Goal: Task Accomplishment & Management: Manage account settings

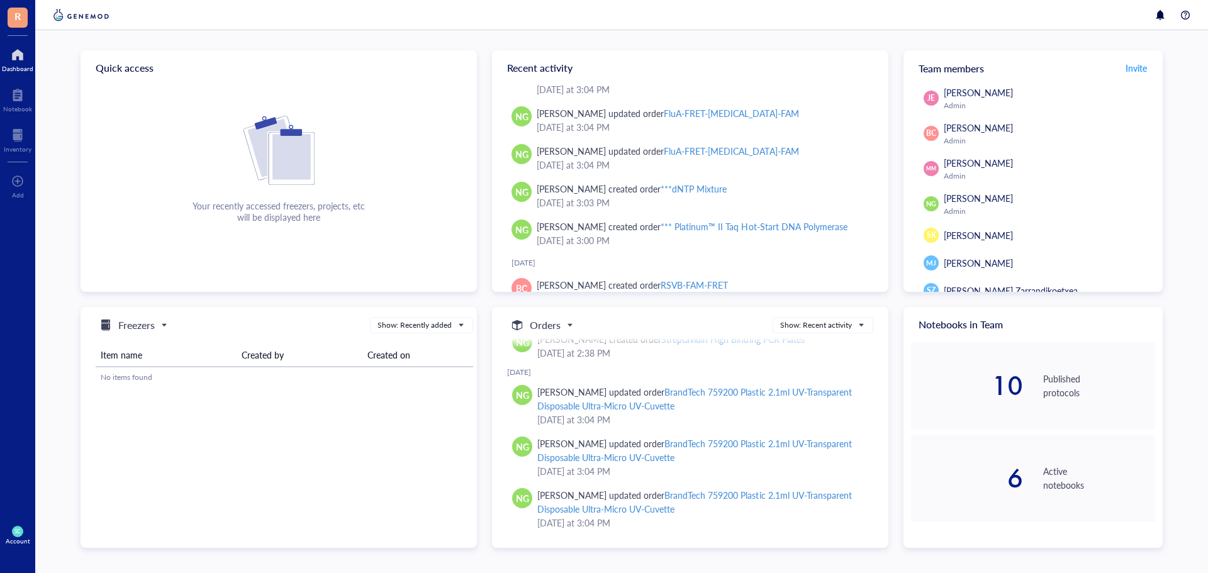
scroll to position [321, 0]
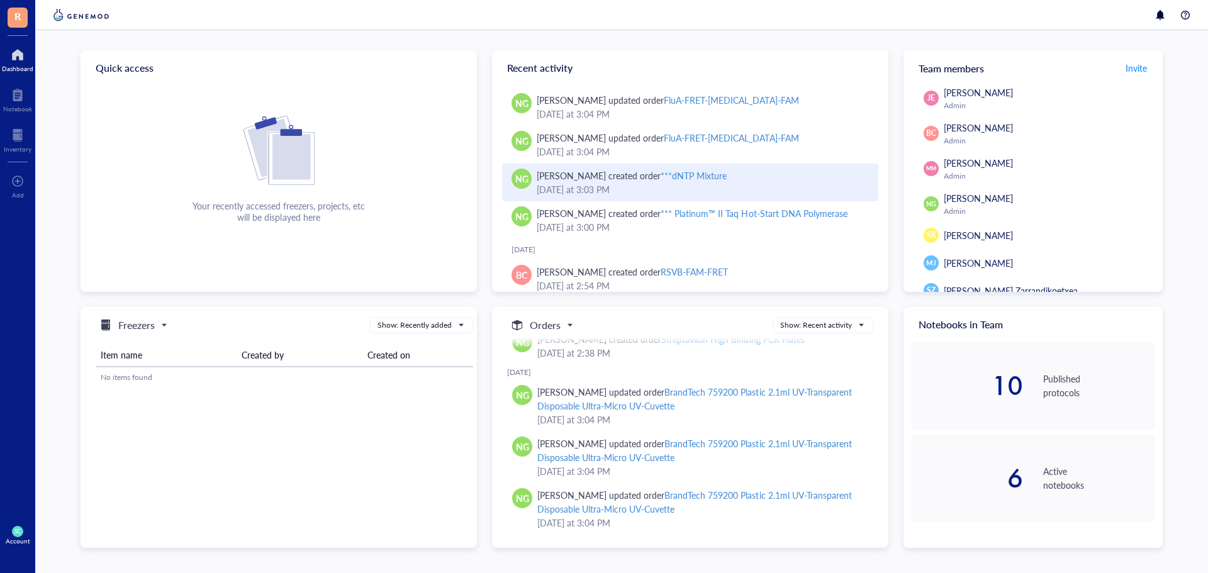
click at [782, 176] on div "[PERSON_NAME] created order ***dNTP Mixture" at bounding box center [701, 176] width 331 height 14
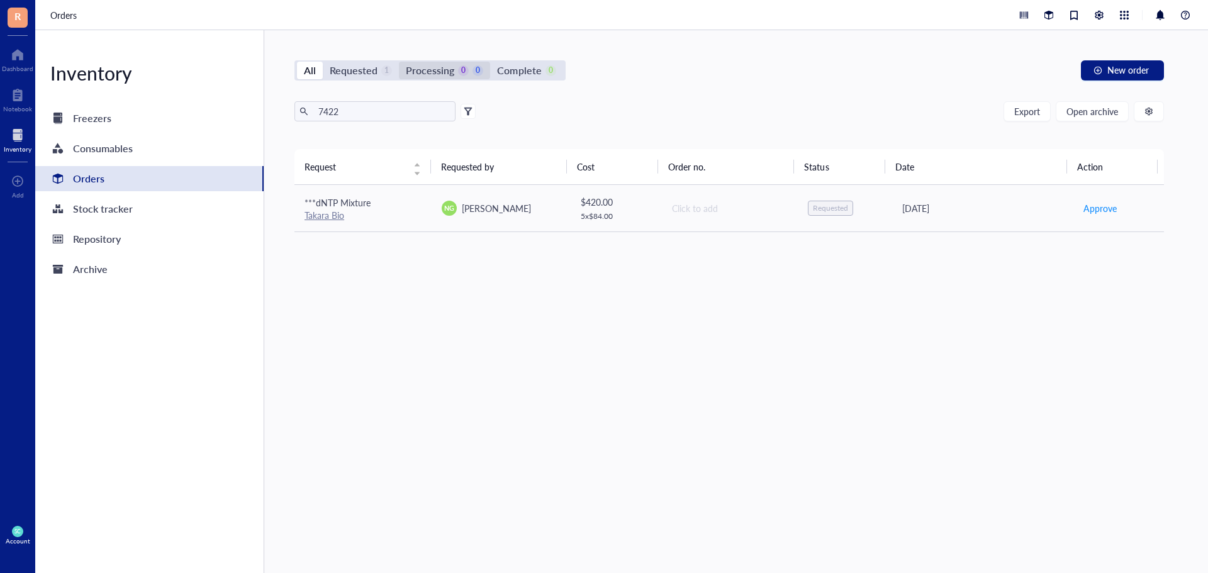
click at [439, 74] on div "Processing" at bounding box center [430, 71] width 48 height 18
click at [399, 62] on input "Processing 0 0" at bounding box center [399, 62] width 0 height 0
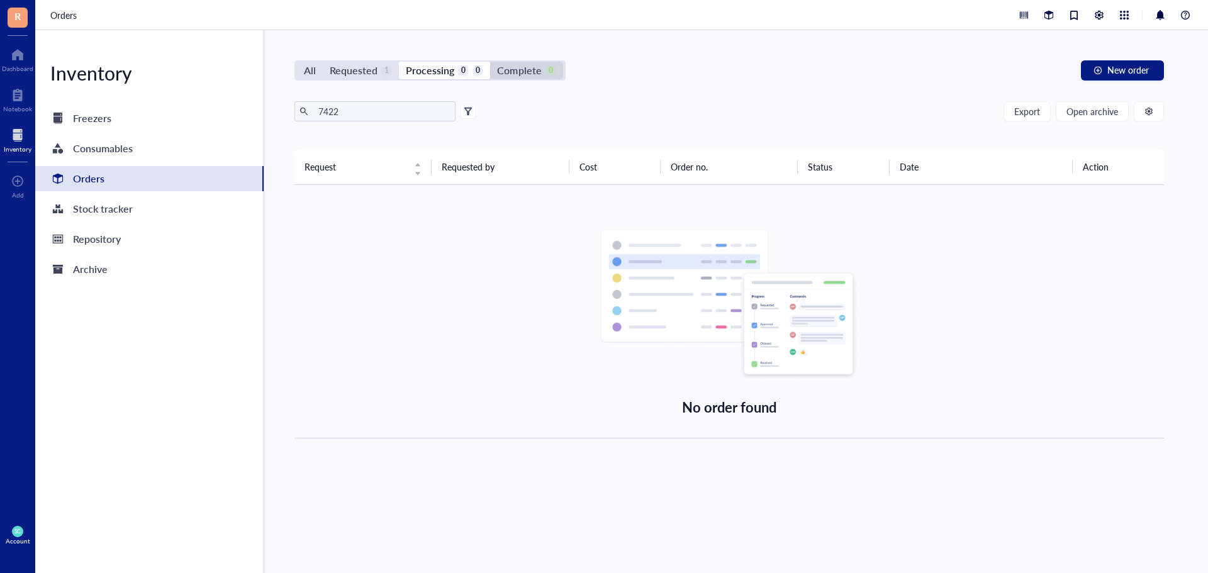
click at [536, 67] on div "Complete" at bounding box center [519, 71] width 44 height 18
click at [490, 62] on input "Complete 0" at bounding box center [490, 62] width 0 height 0
click at [313, 64] on div "All" at bounding box center [310, 71] width 12 height 18
click at [297, 62] on input "All" at bounding box center [297, 62] width 0 height 0
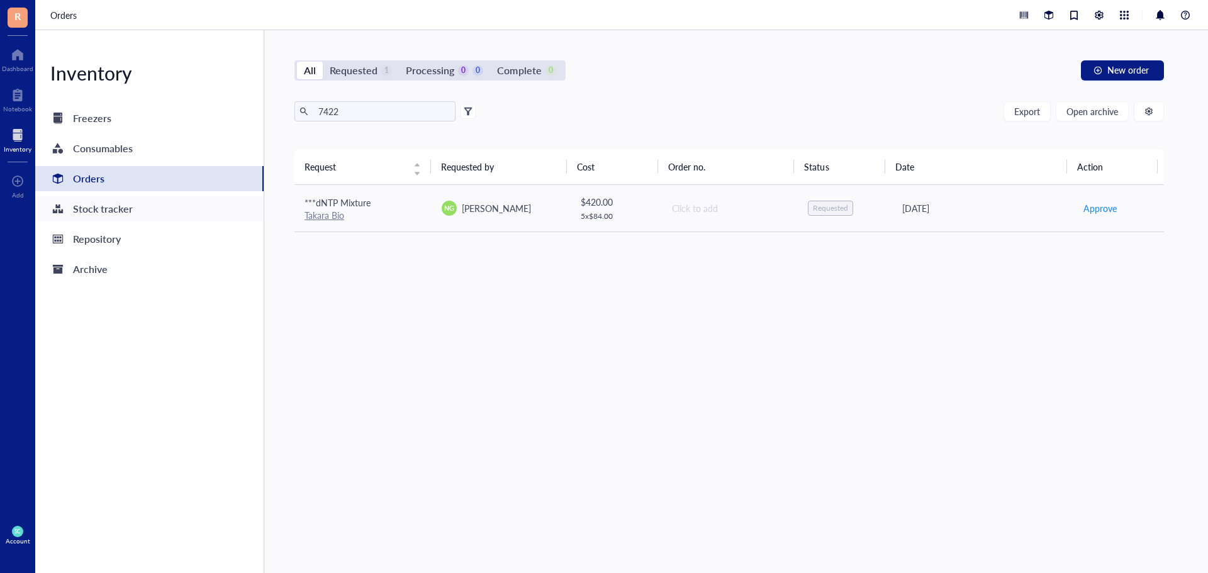
click at [177, 210] on div "Stock tracker" at bounding box center [149, 208] width 228 height 25
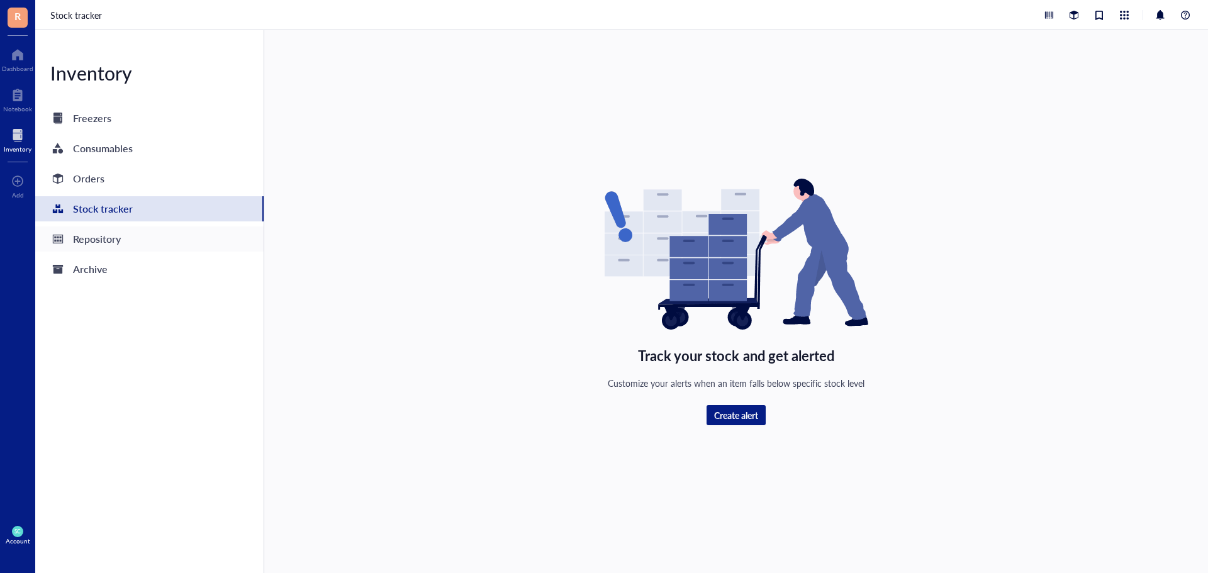
click at [96, 237] on div "Repository" at bounding box center [97, 239] width 48 height 18
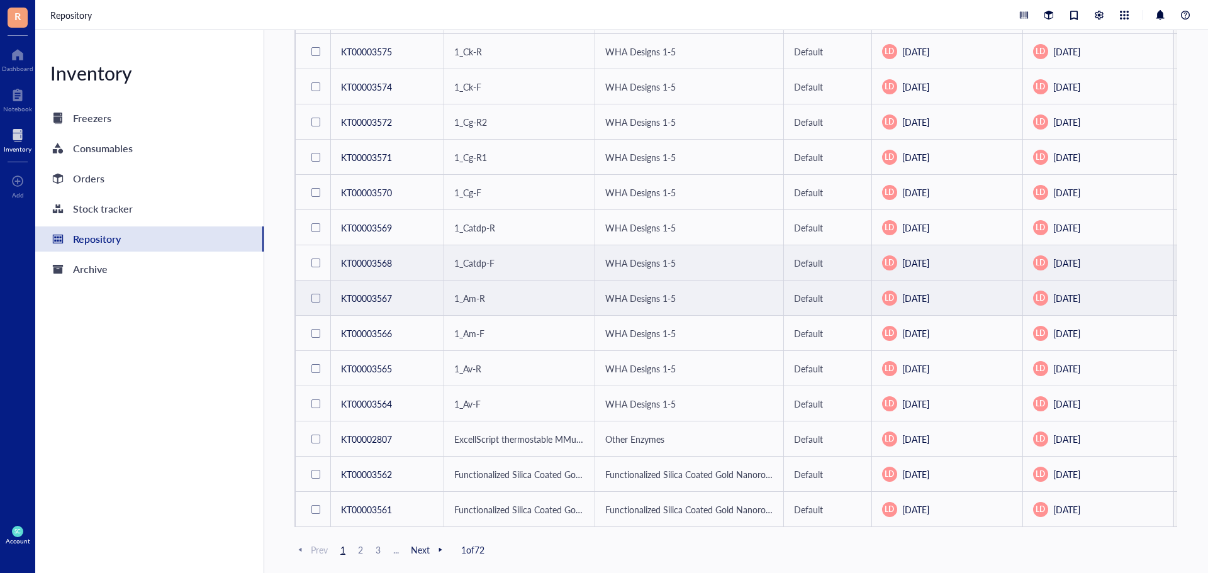
scroll to position [535, 0]
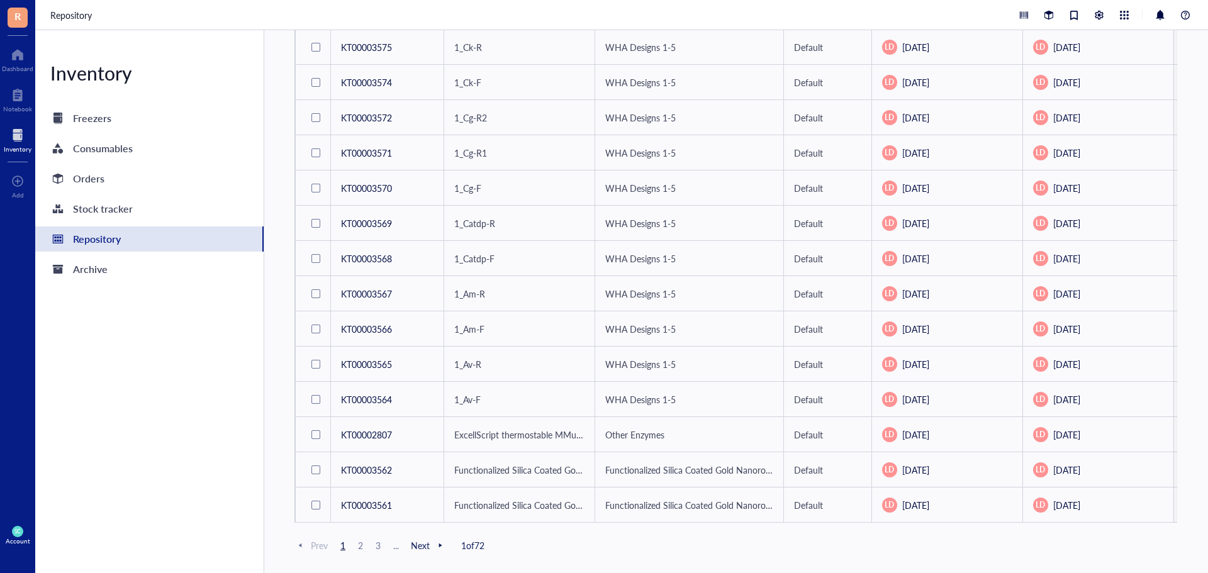
click at [358, 548] on span "2" at bounding box center [360, 545] width 15 height 11
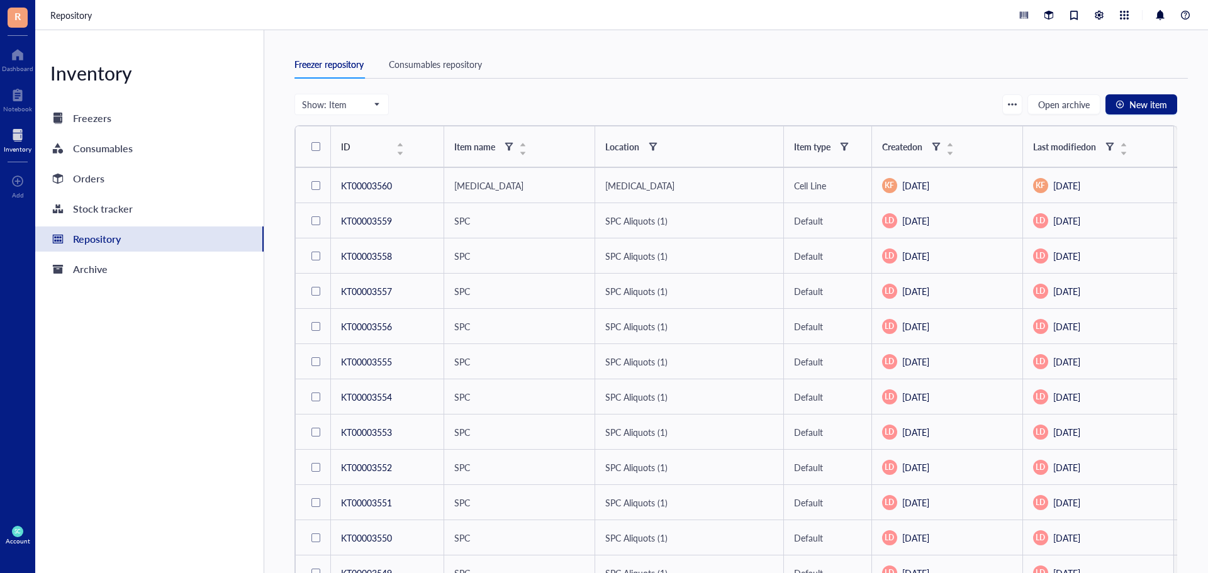
click at [1030, 70] on div "Freezer repository Consumables repository" at bounding box center [740, 64] width 893 height 28
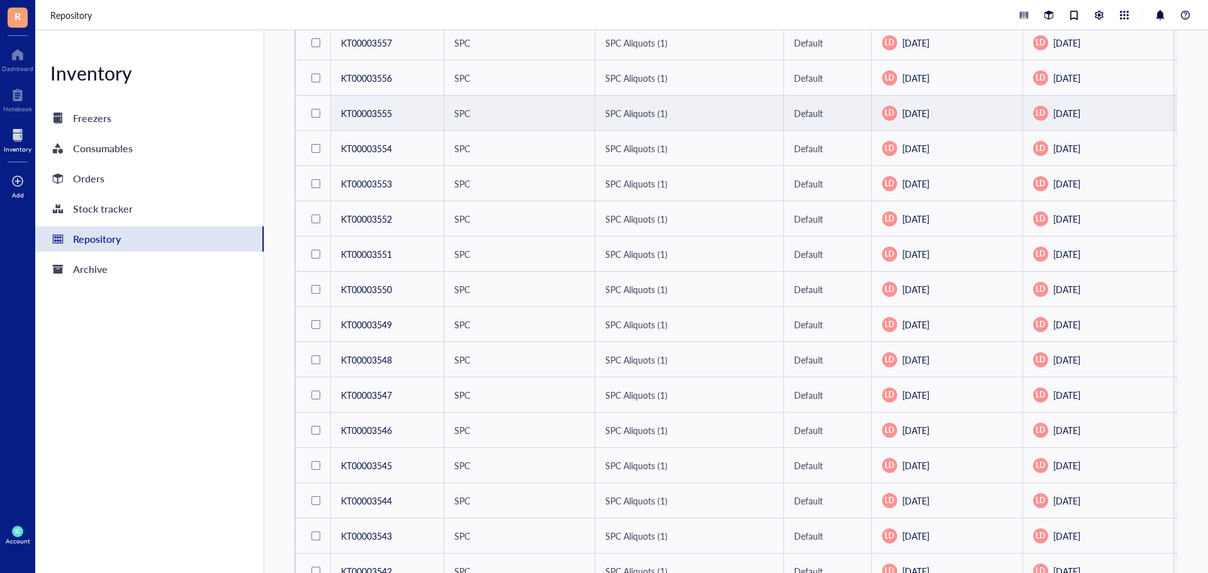
scroll to position [63, 0]
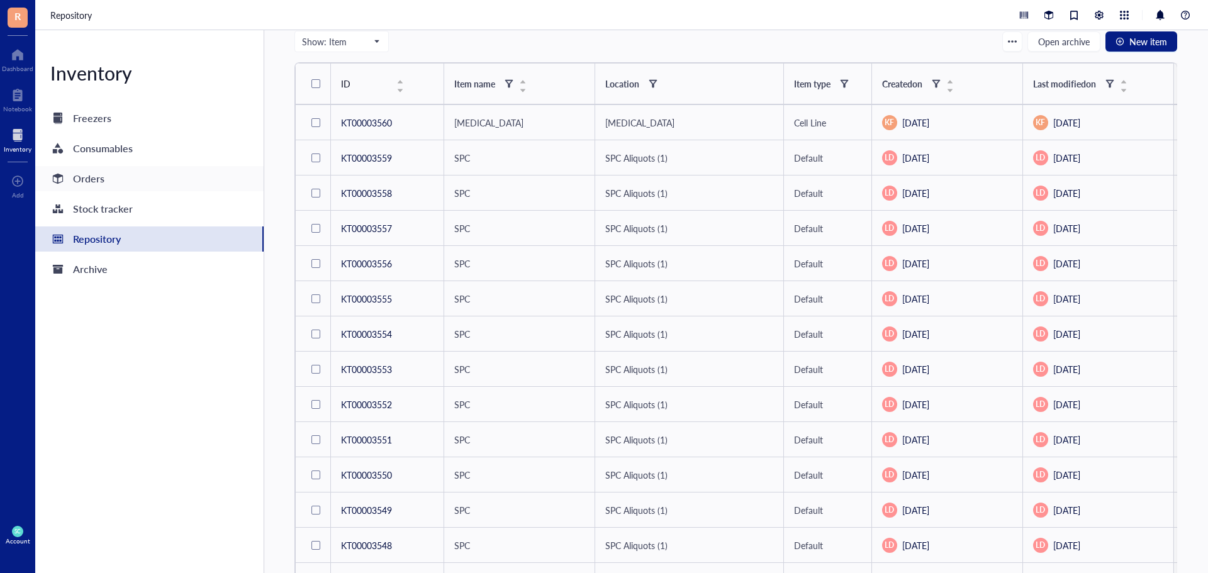
click at [113, 182] on div "Orders" at bounding box center [149, 178] width 228 height 25
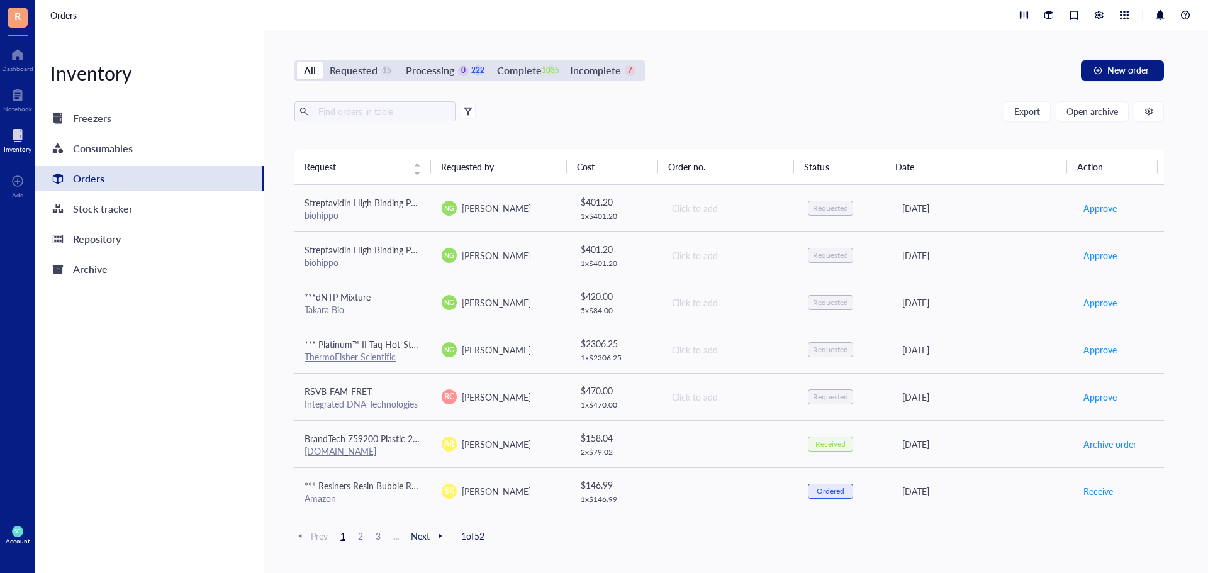
click at [220, 535] on div "Inventory Freezers Consumables Orders Stock tracker Repository Archive" at bounding box center [149, 301] width 229 height 543
click at [191, 523] on div "Inventory Freezers Consumables Orders Stock tracker Repository Archive" at bounding box center [149, 301] width 229 height 543
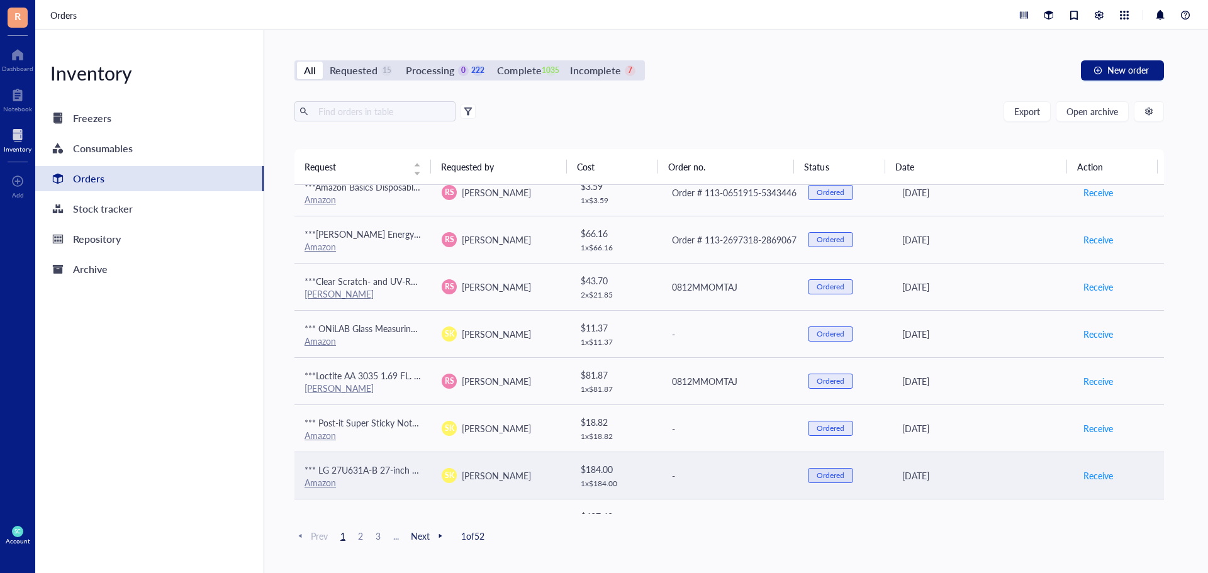
scroll to position [850, 0]
